Goal: Navigation & Orientation: Find specific page/section

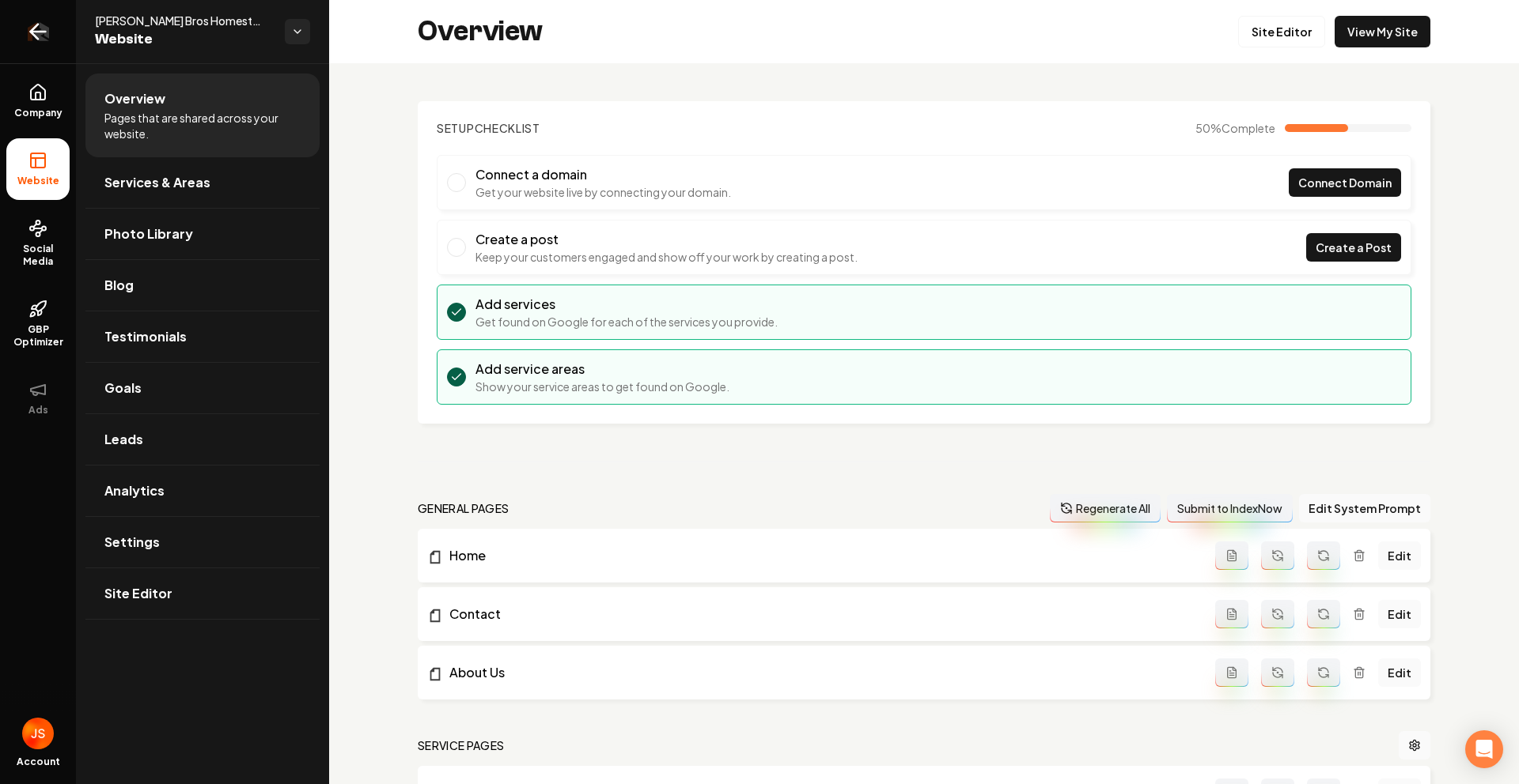
click at [40, 20] on link "Return to dashboard" at bounding box center [37, 32] width 76 height 64
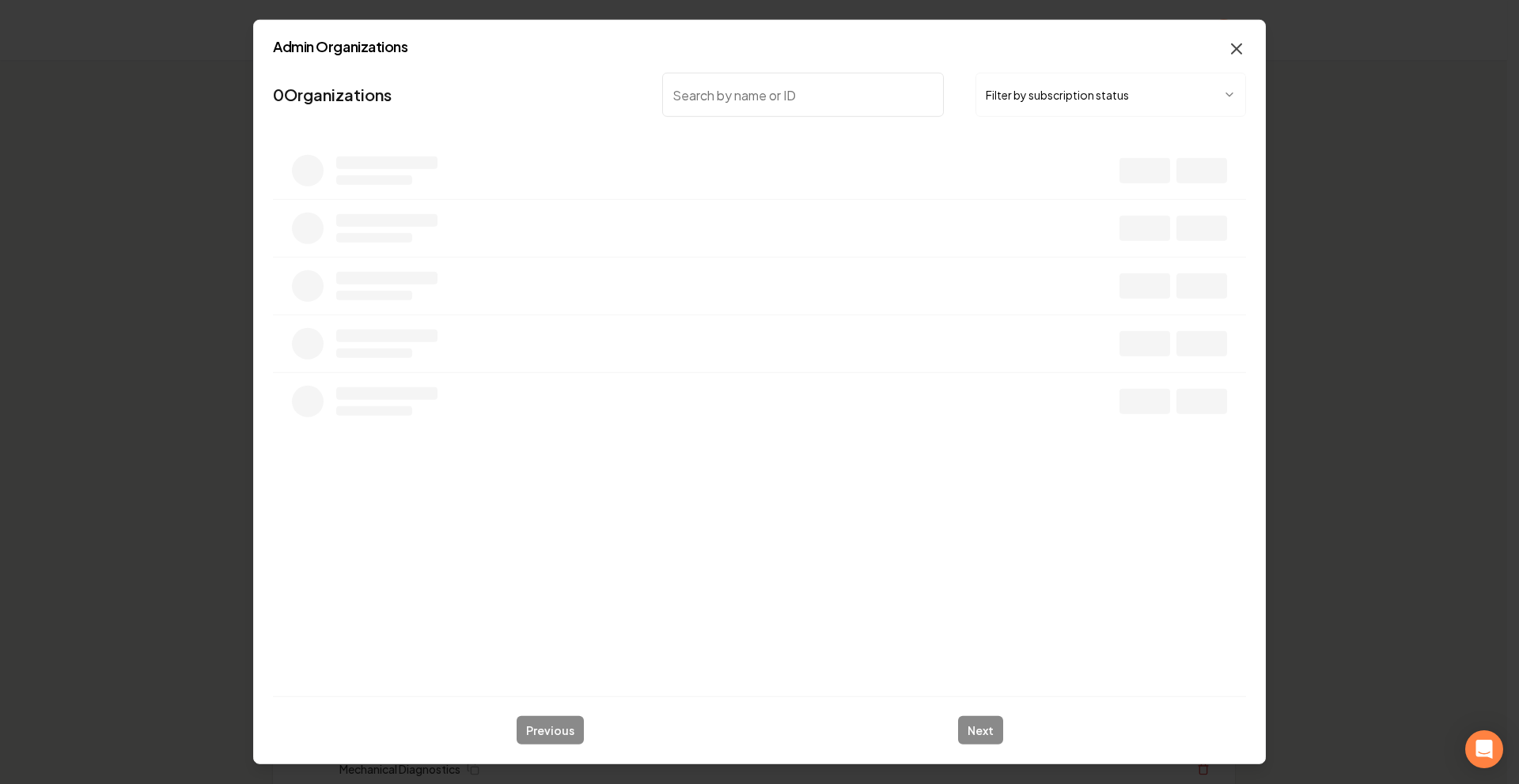
click at [1233, 45] on icon "button" at bounding box center [1236, 49] width 19 height 19
click at [1229, 38] on span "Open user button" at bounding box center [1224, 30] width 22 height 22
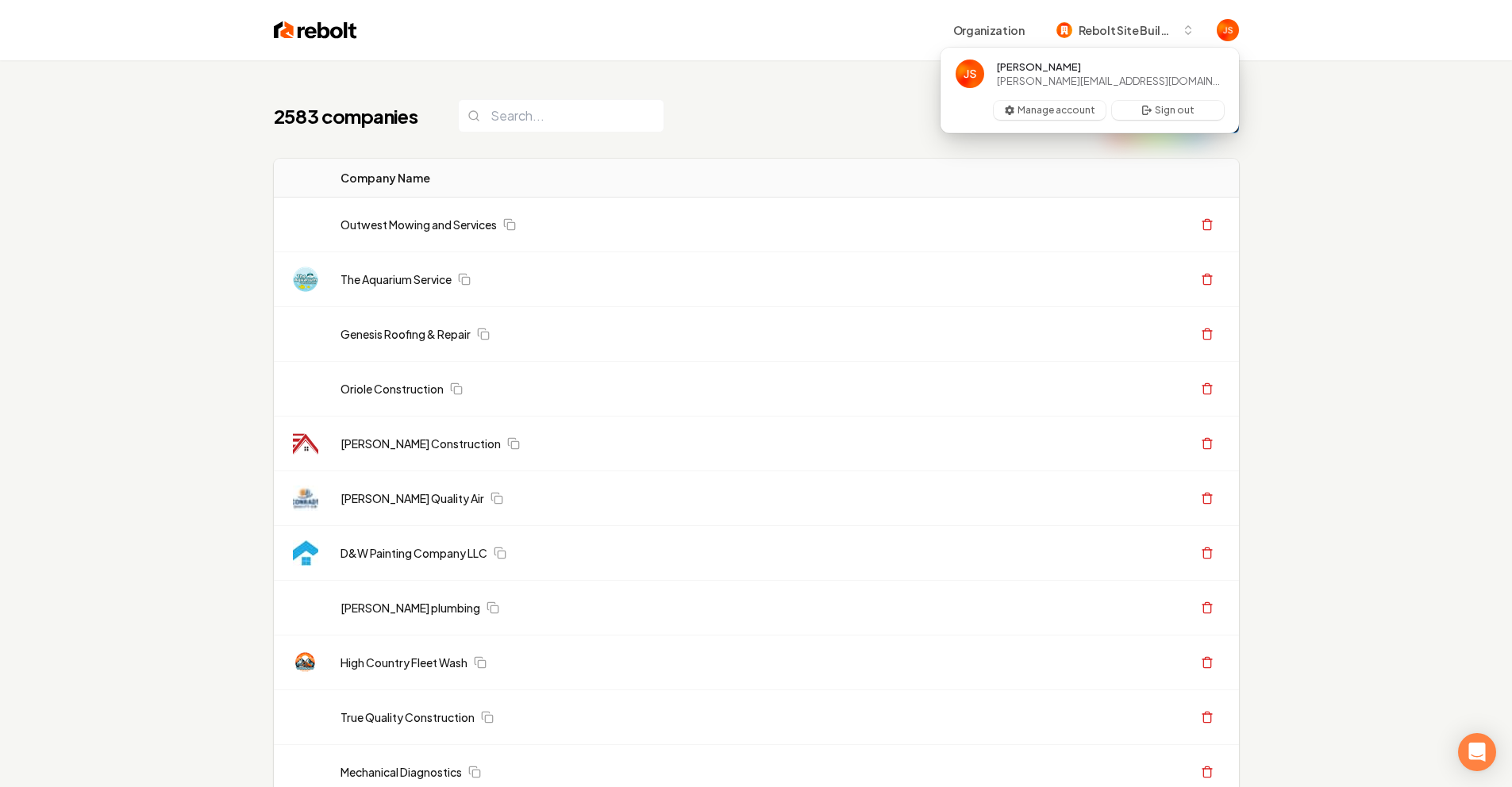
click at [496, 115] on input "search" at bounding box center [560, 116] width 206 height 33
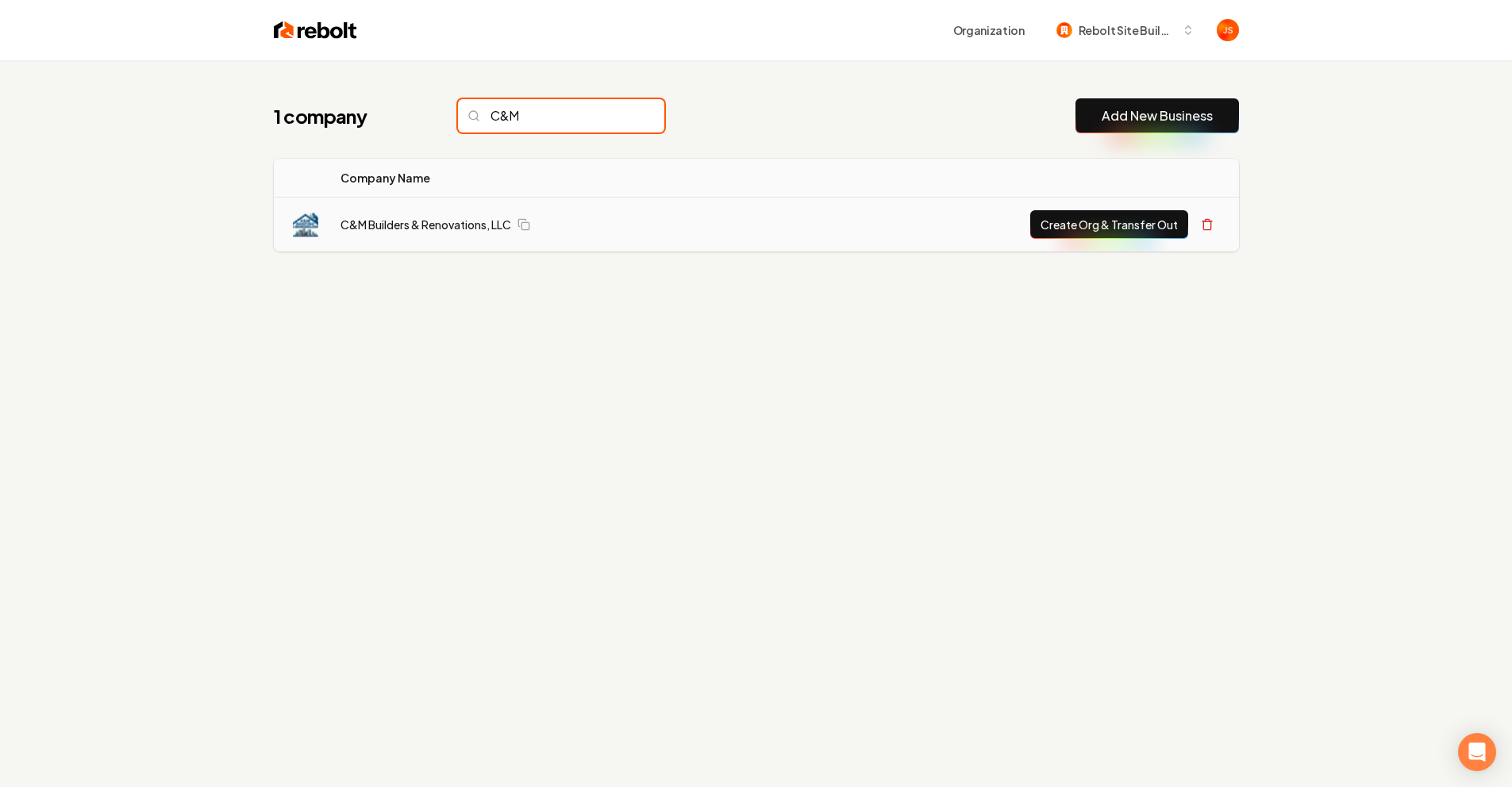
type input "C&M"
click at [367, 214] on td "C&M Builders & Renovations, LLC" at bounding box center [553, 225] width 449 height 55
click at [382, 227] on link "C&M Builders & Renovations, LLC" at bounding box center [425, 224] width 170 height 16
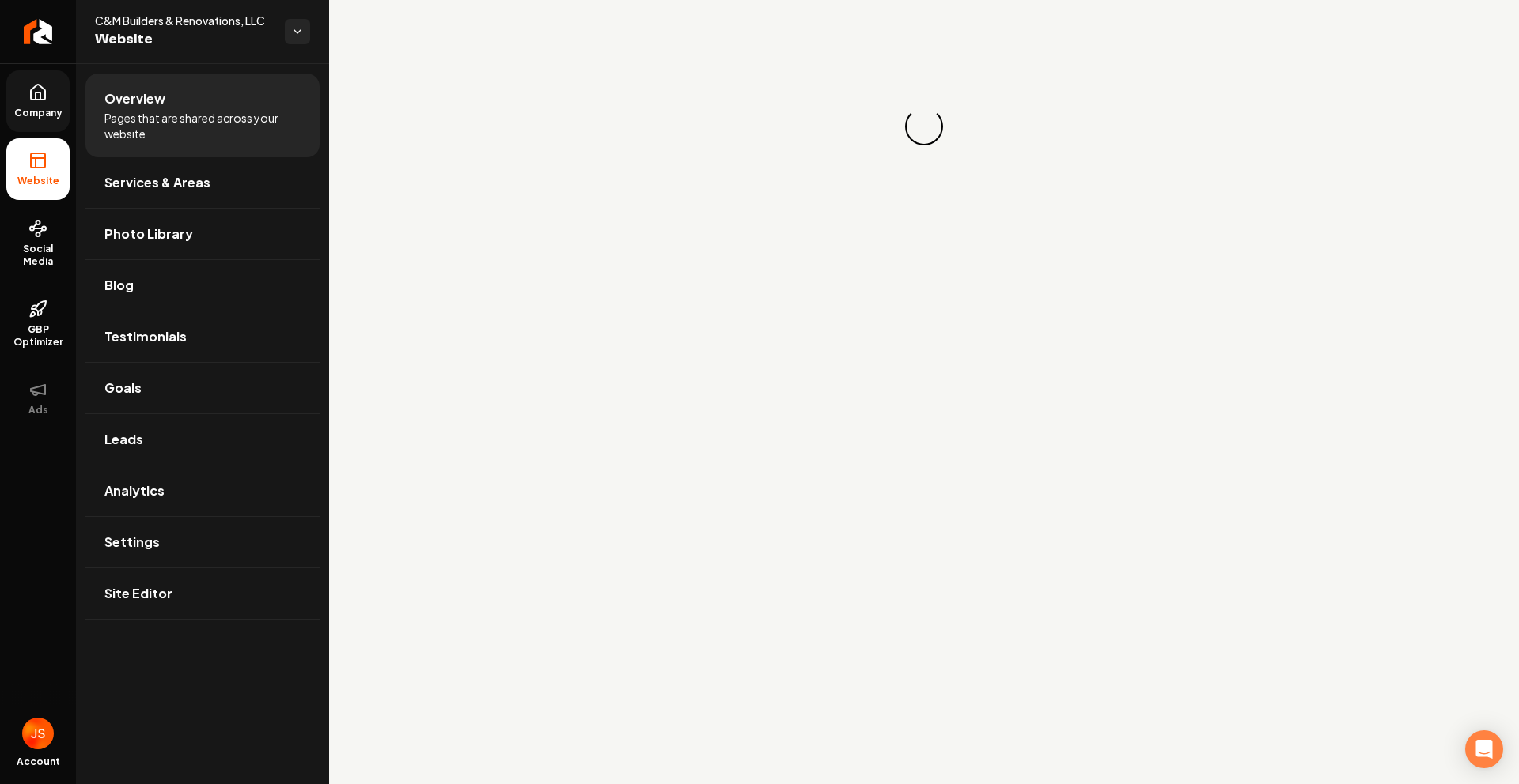
click at [38, 101] on icon at bounding box center [37, 93] width 19 height 19
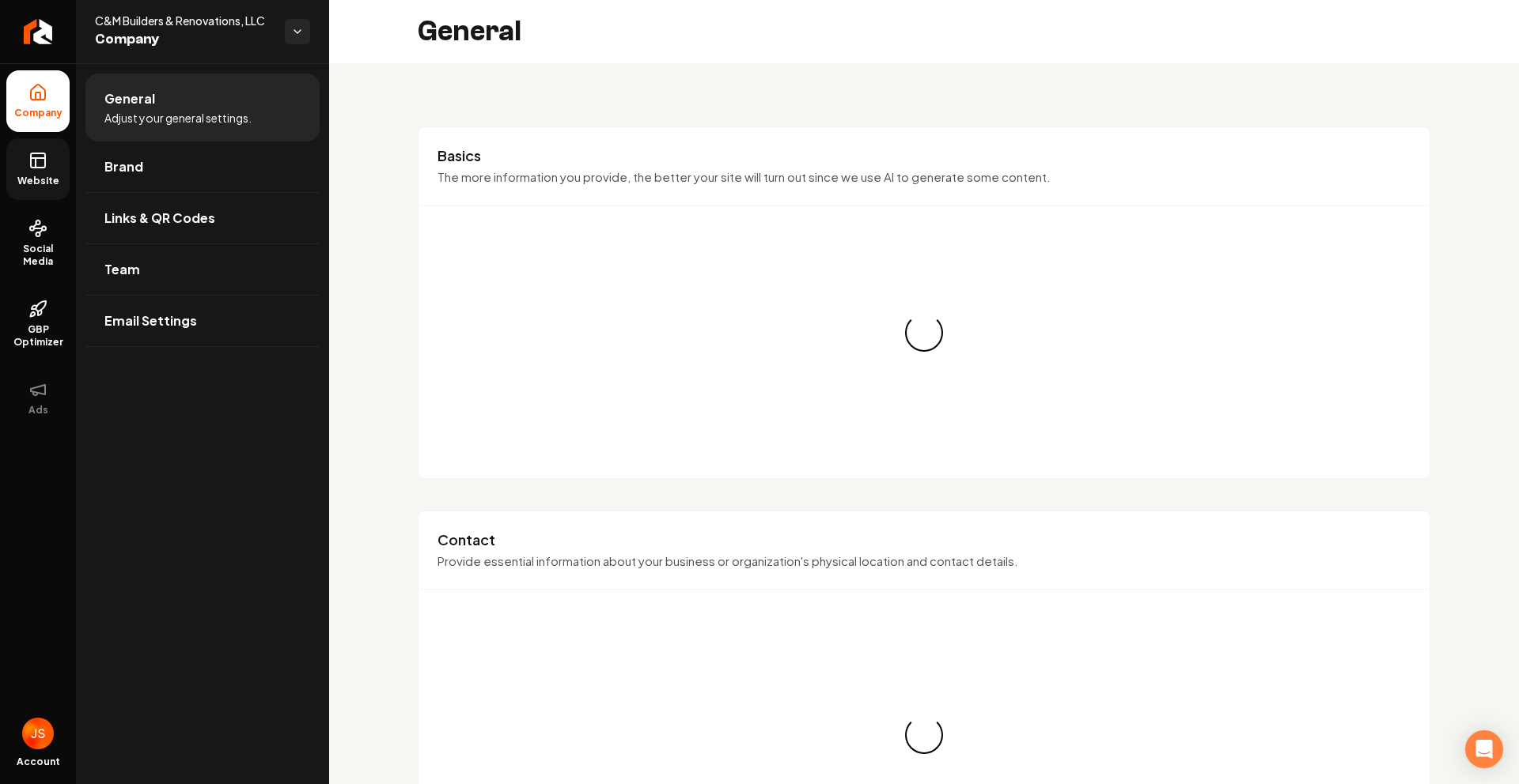
click at [28, 173] on link "Website" at bounding box center [38, 170] width 64 height 62
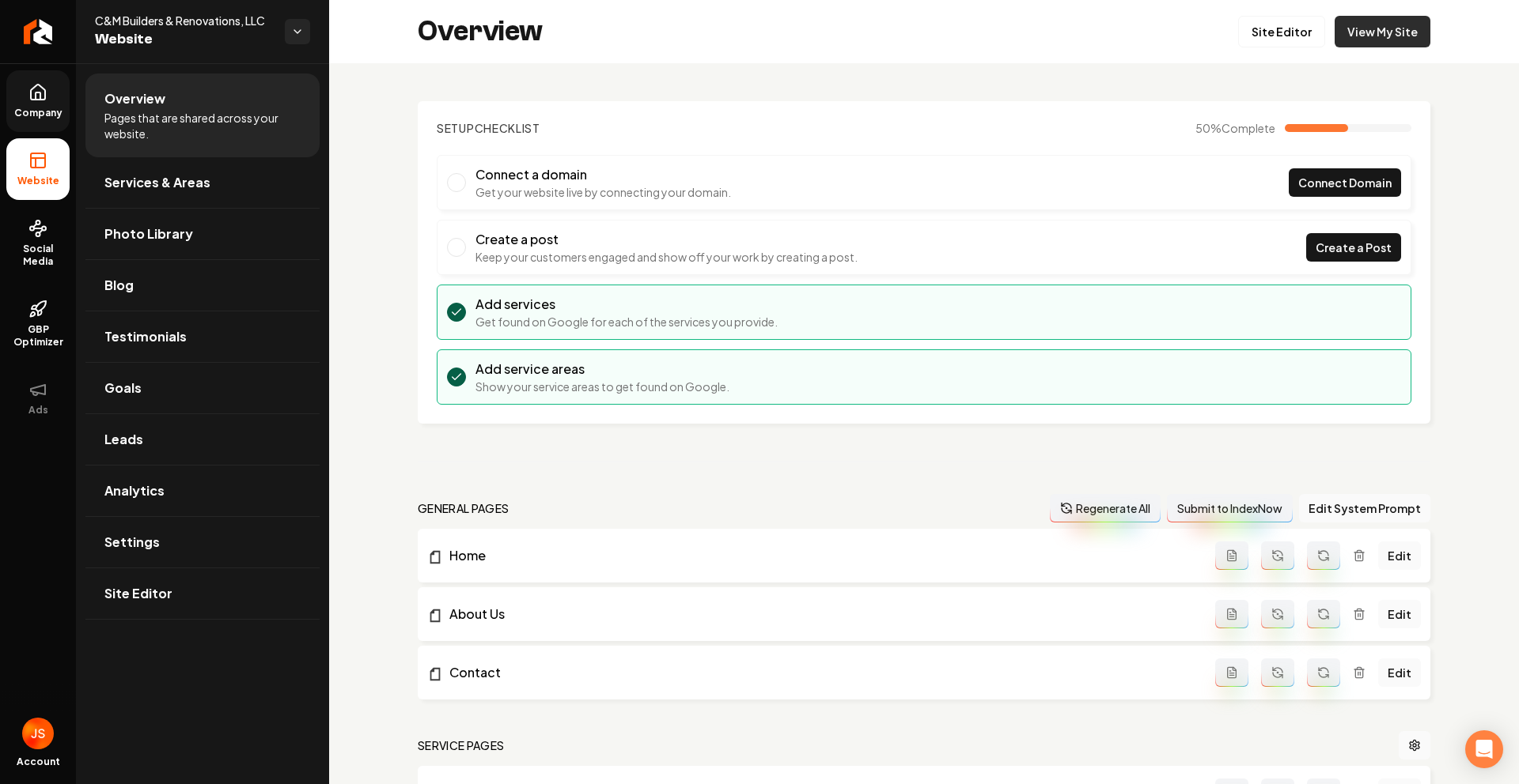
click at [1348, 36] on link "View My Site" at bounding box center [1382, 32] width 96 height 32
click at [1259, 28] on link "Site Editor" at bounding box center [1281, 32] width 87 height 32
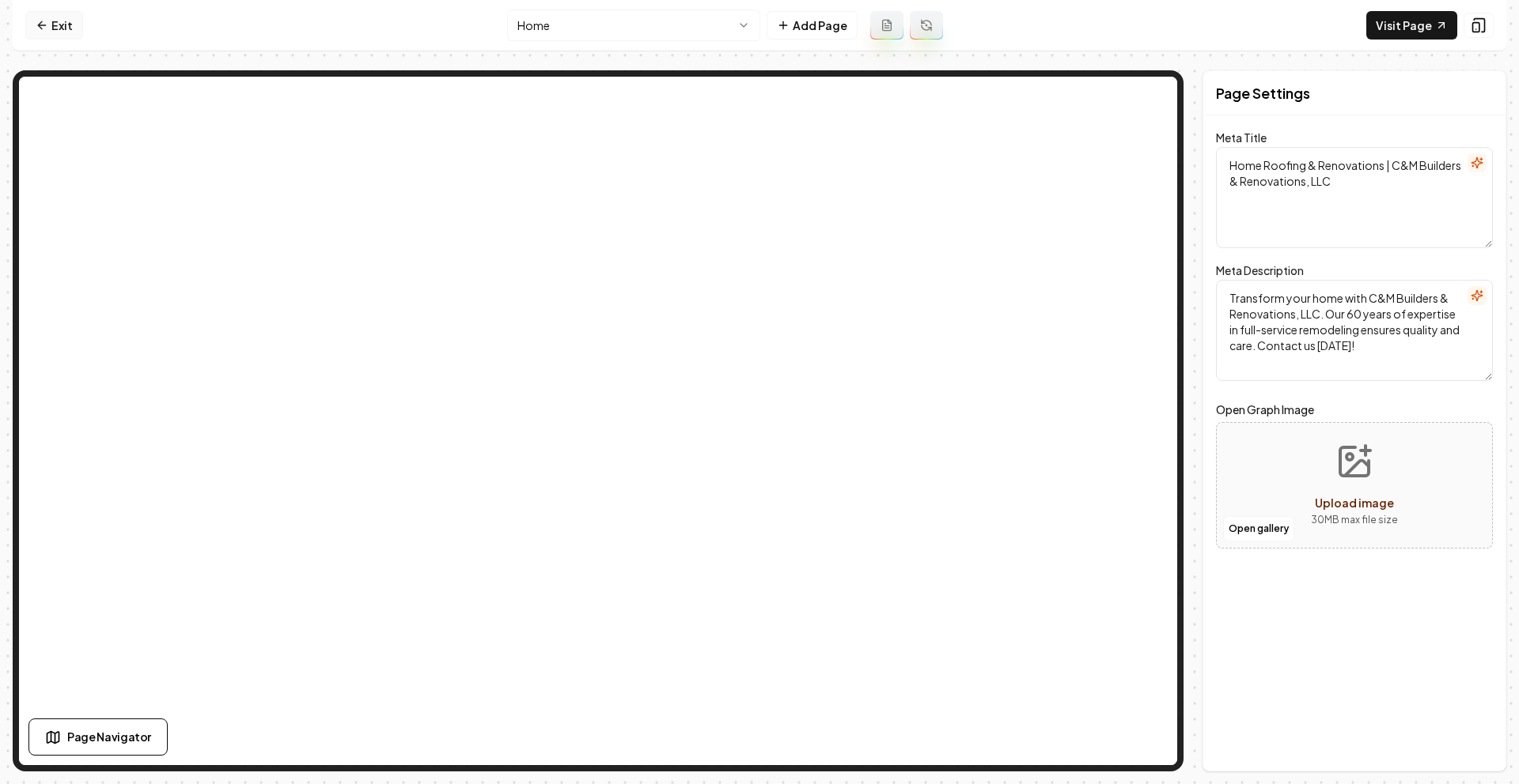
click at [64, 20] on link "Exit" at bounding box center [54, 25] width 58 height 28
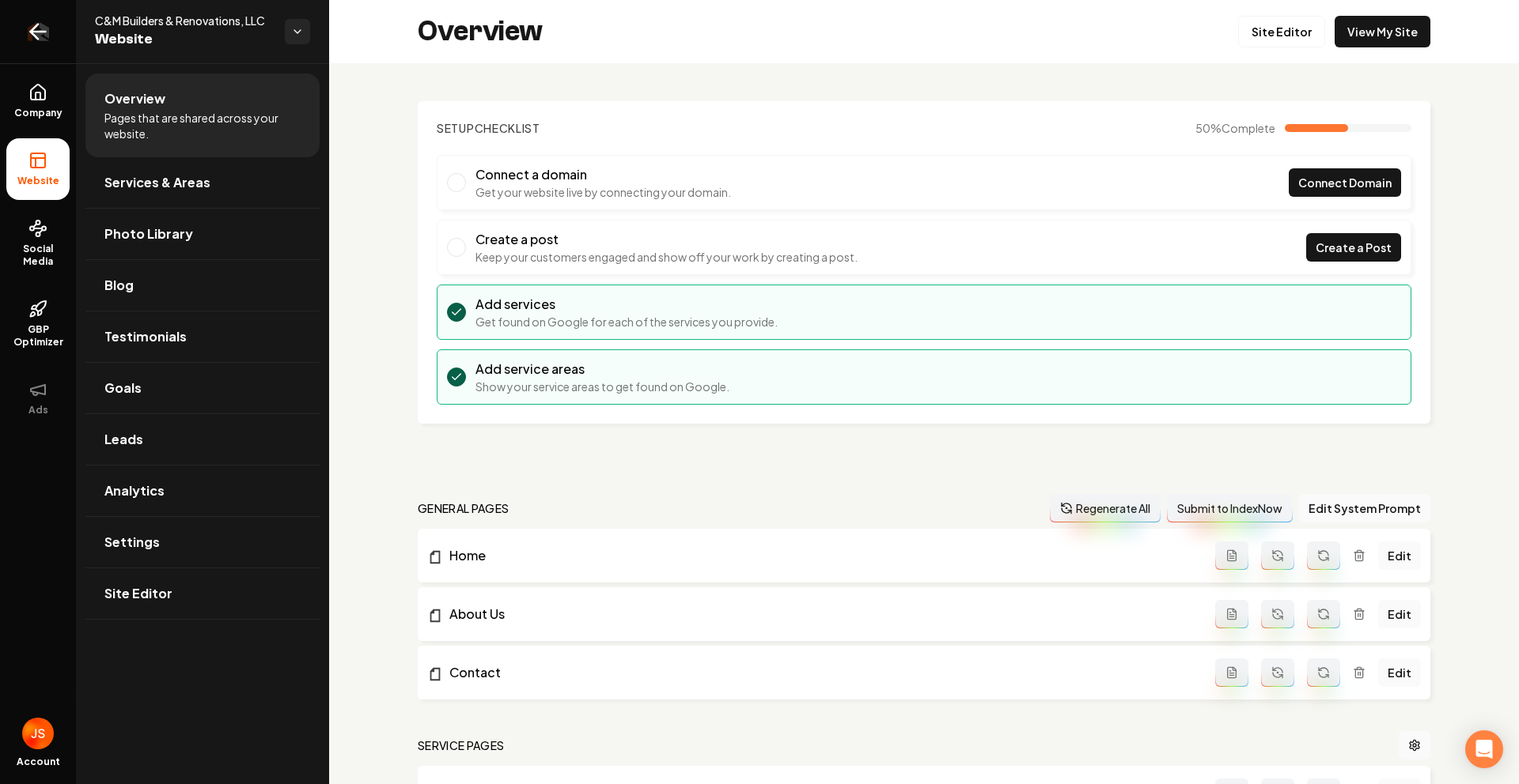
drag, startPoint x: 16, startPoint y: 54, endPoint x: 46, endPoint y: 82, distance: 41.0
click at [16, 54] on link "Return to dashboard" at bounding box center [37, 32] width 76 height 64
